Goal: Information Seeking & Learning: Check status

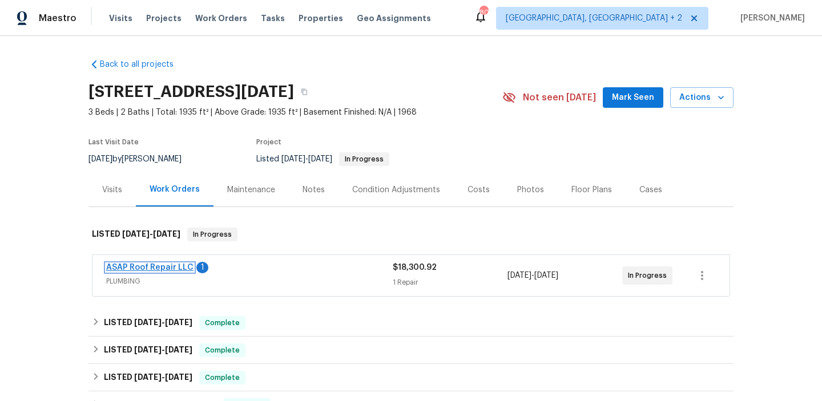
click at [138, 267] on link "ASAP Roof Repair LLC" at bounding box center [149, 268] width 87 height 8
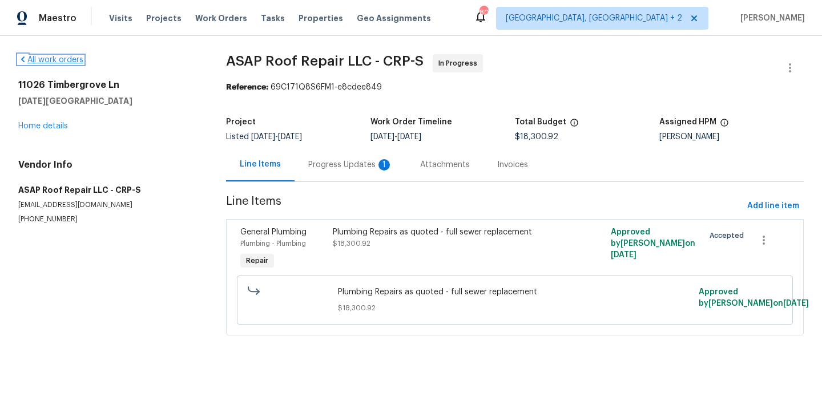
click at [56, 63] on link "All work orders" at bounding box center [50, 60] width 65 height 8
click at [51, 127] on link "Home details" at bounding box center [43, 126] width 50 height 8
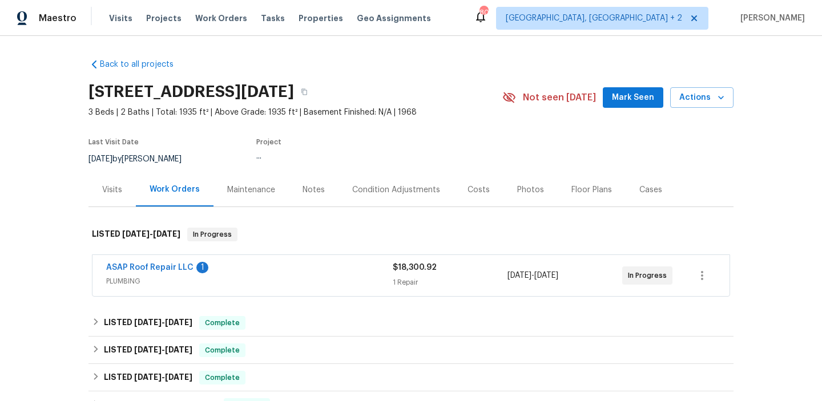
scroll to position [78, 0]
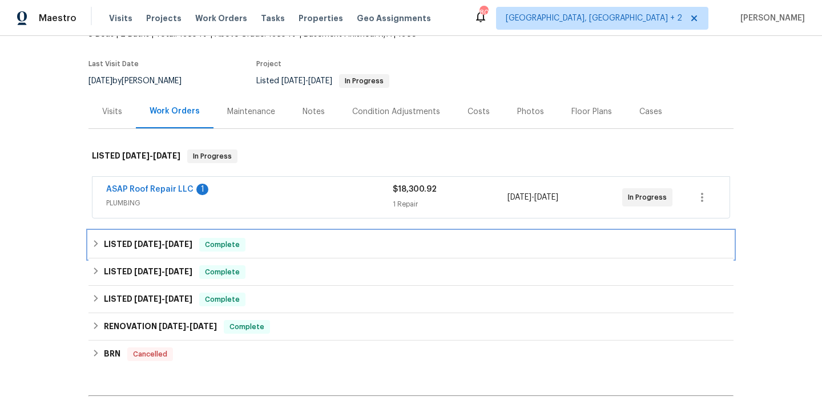
click at [202, 243] on div "LISTED [DATE] - [DATE] Complete" at bounding box center [411, 245] width 638 height 14
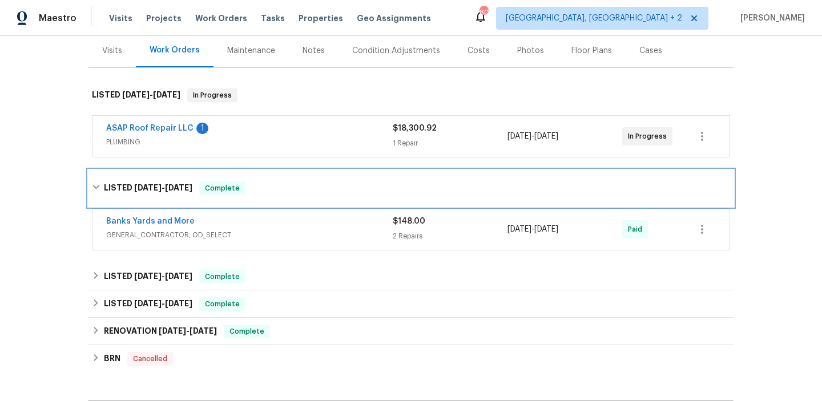
scroll to position [213, 0]
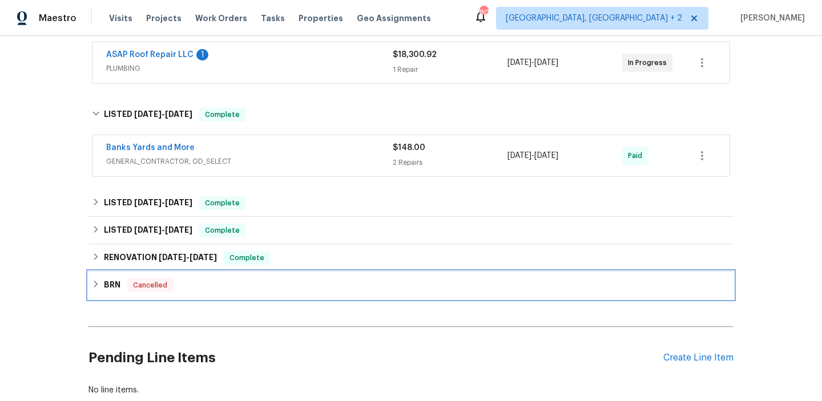
click at [132, 290] on span "Cancelled" at bounding box center [149, 285] width 43 height 11
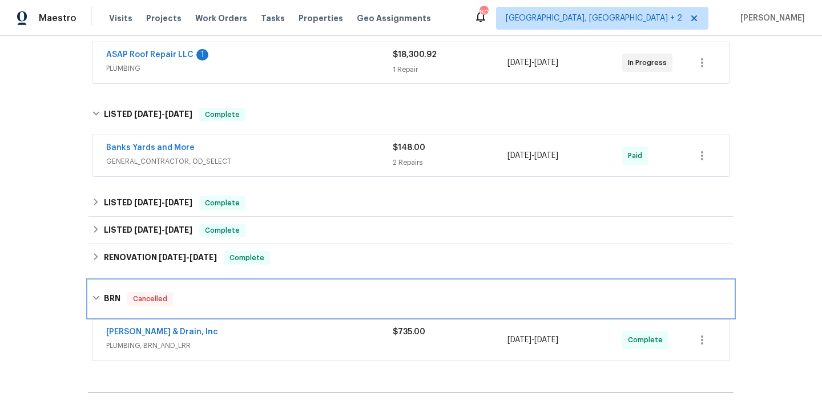
scroll to position [305, 0]
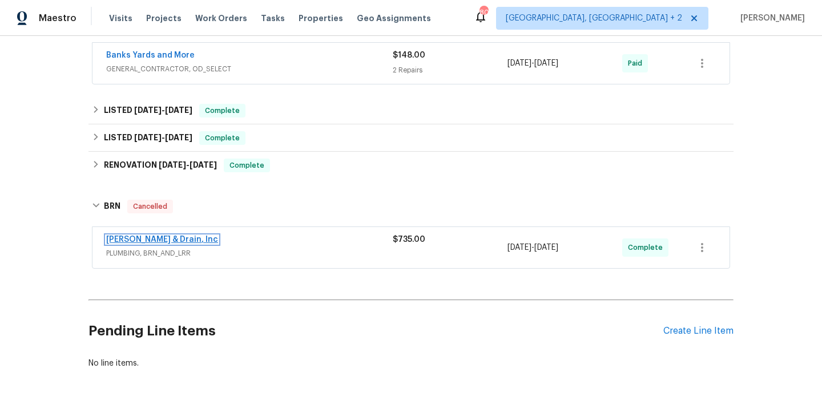
click at [187, 242] on link "[PERSON_NAME] & Drain, Inc" at bounding box center [162, 240] width 112 height 8
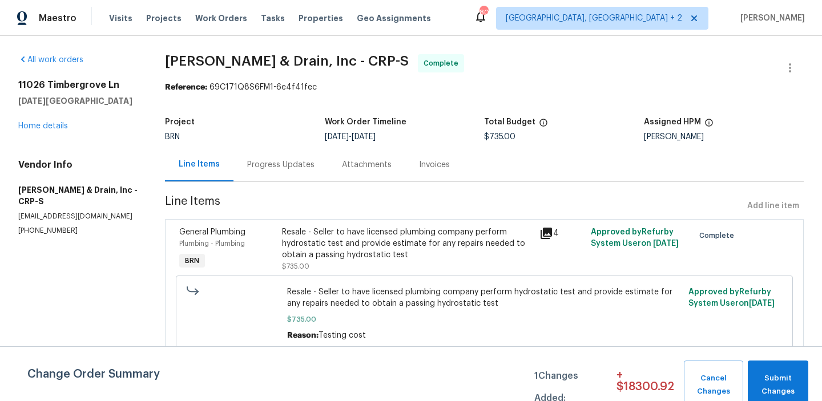
click at [283, 160] on div "Progress Updates" at bounding box center [280, 164] width 67 height 11
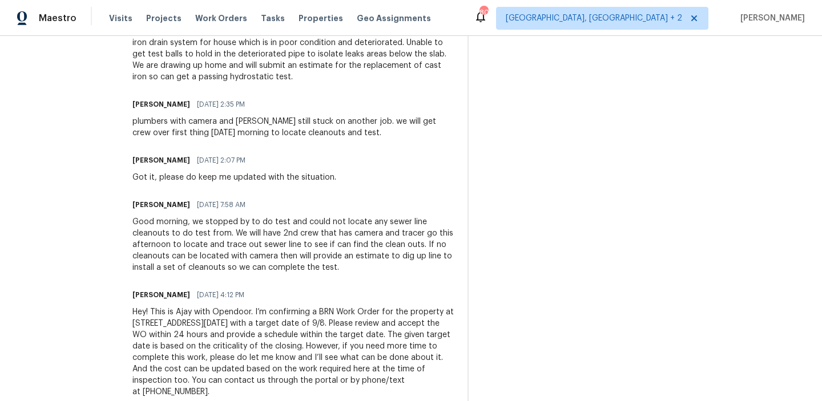
scroll to position [906, 0]
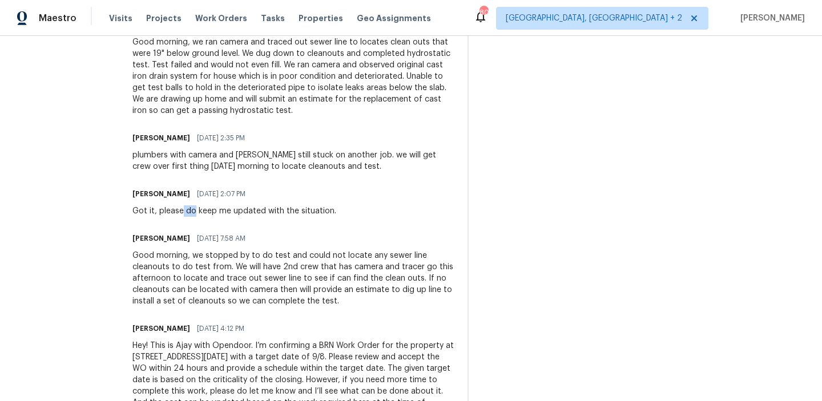
drag, startPoint x: 185, startPoint y: 212, endPoint x: 289, endPoint y: 212, distance: 103.9
click at [224, 212] on div "Got it, please do keep me updated with the situation." at bounding box center [234, 210] width 204 height 11
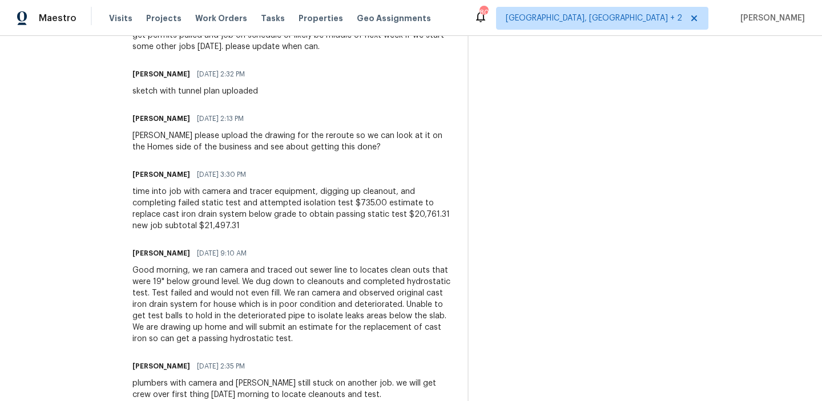
scroll to position [671, 0]
